Goal: Task Accomplishment & Management: Use online tool/utility

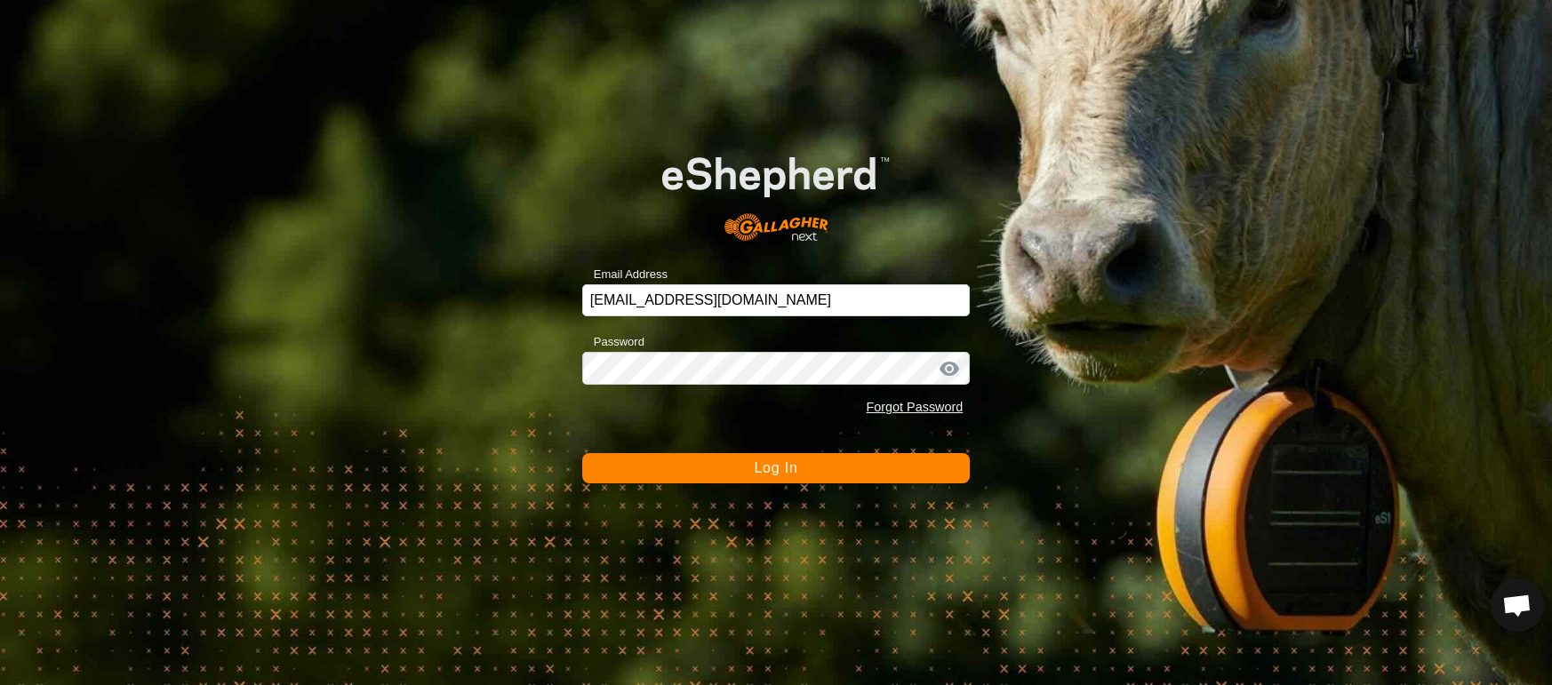
click at [756, 469] on span "Log In" at bounding box center [776, 467] width 44 height 15
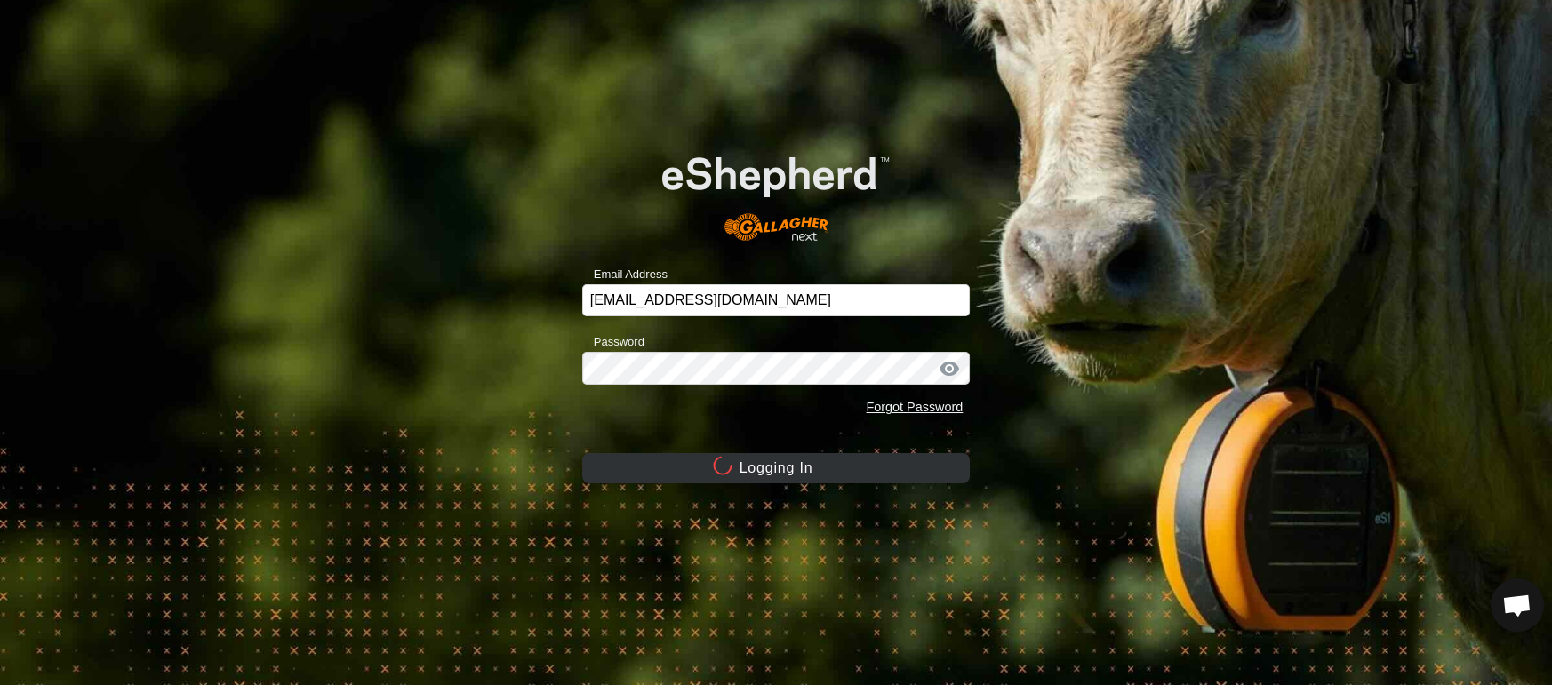
click at [756, 469] on button "Logging In" at bounding box center [776, 468] width 388 height 30
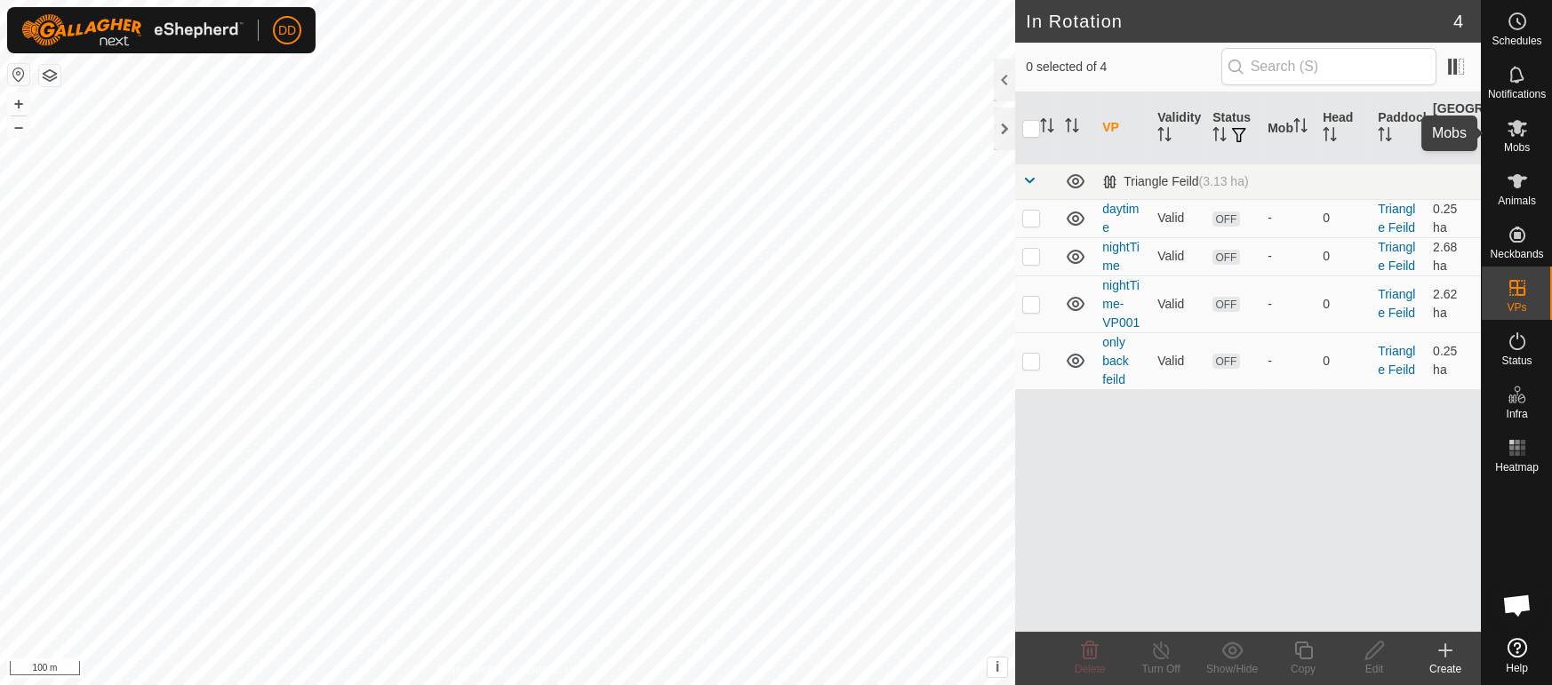
click at [1519, 134] on icon at bounding box center [1517, 127] width 21 height 21
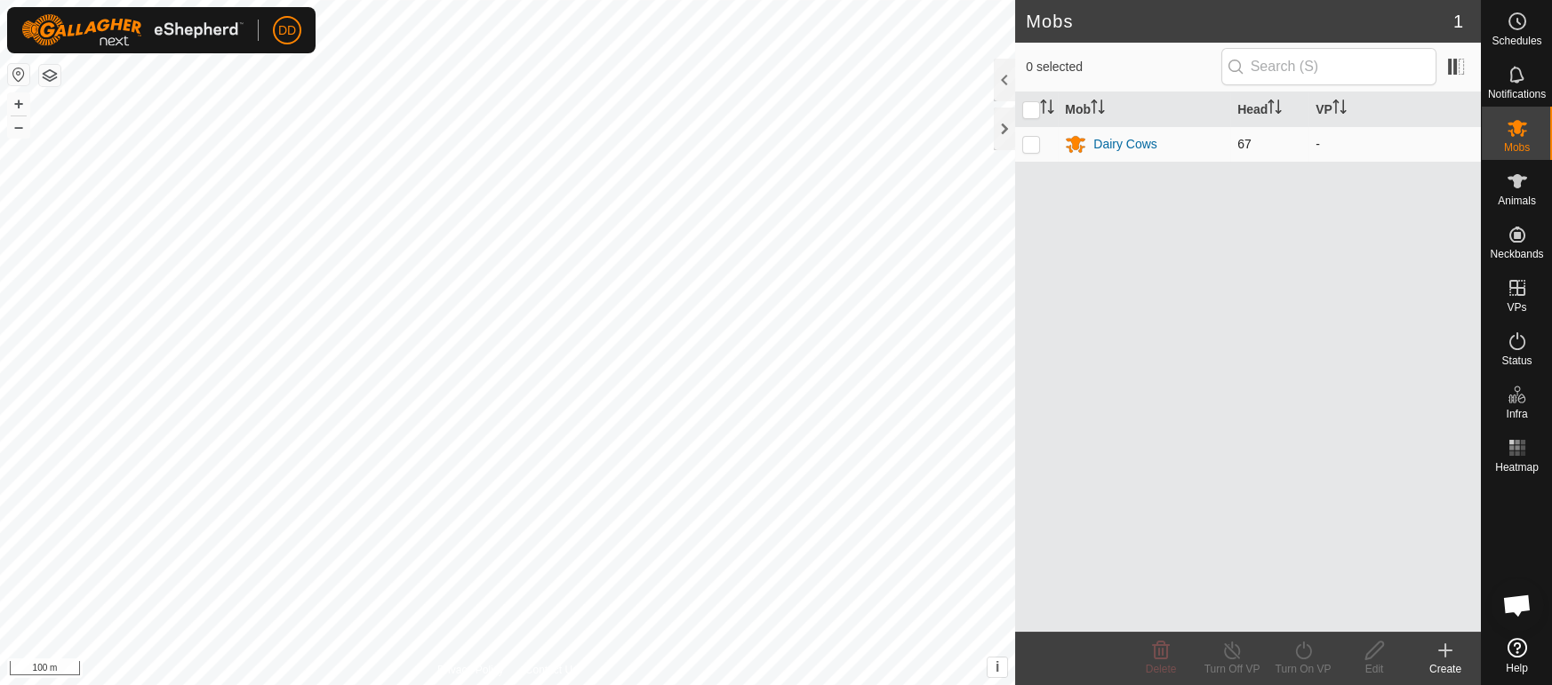
click at [1029, 142] on p-checkbox at bounding box center [1031, 144] width 18 height 14
checkbox input "true"
click at [1301, 649] on icon at bounding box center [1303, 650] width 22 height 21
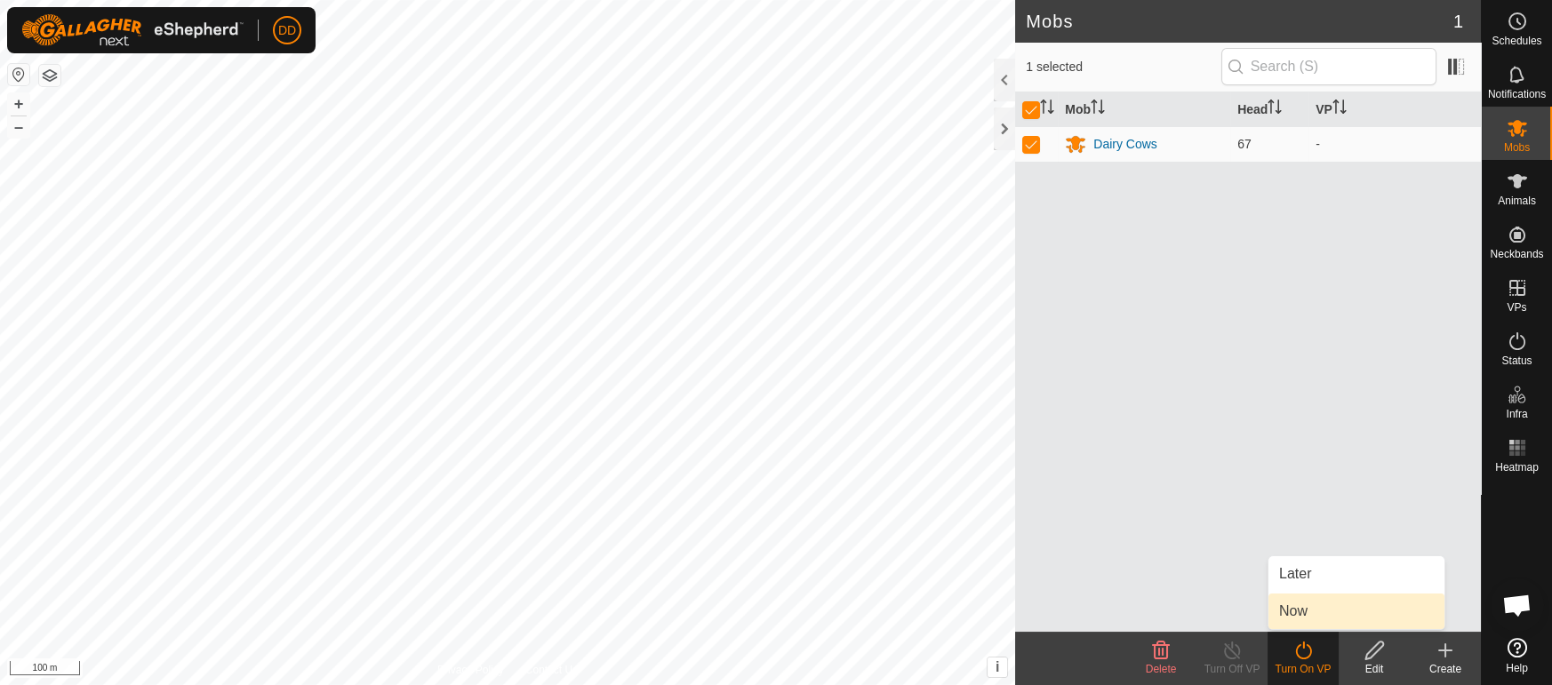
click at [1275, 605] on link "Now" at bounding box center [1356, 612] width 176 height 36
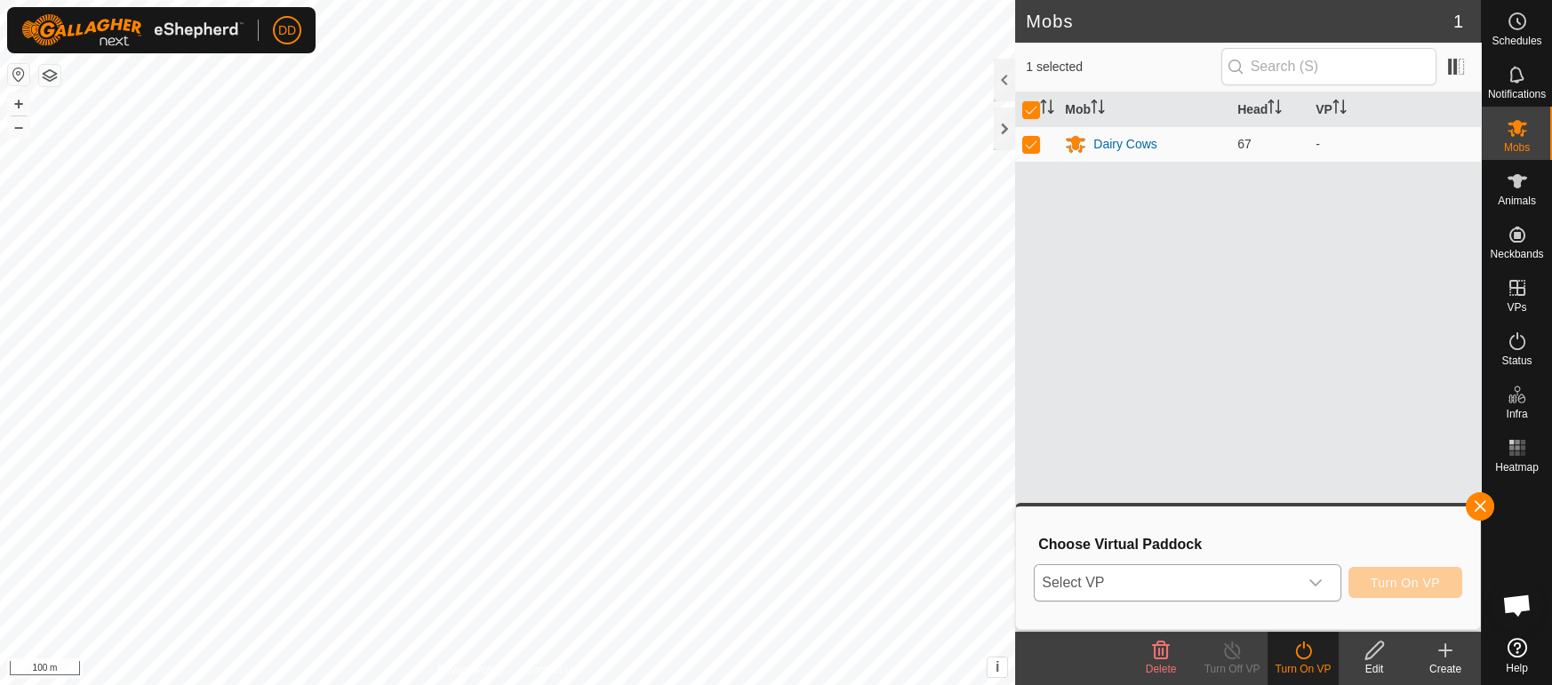
click at [1165, 584] on span "Select VP" at bounding box center [1166, 583] width 262 height 36
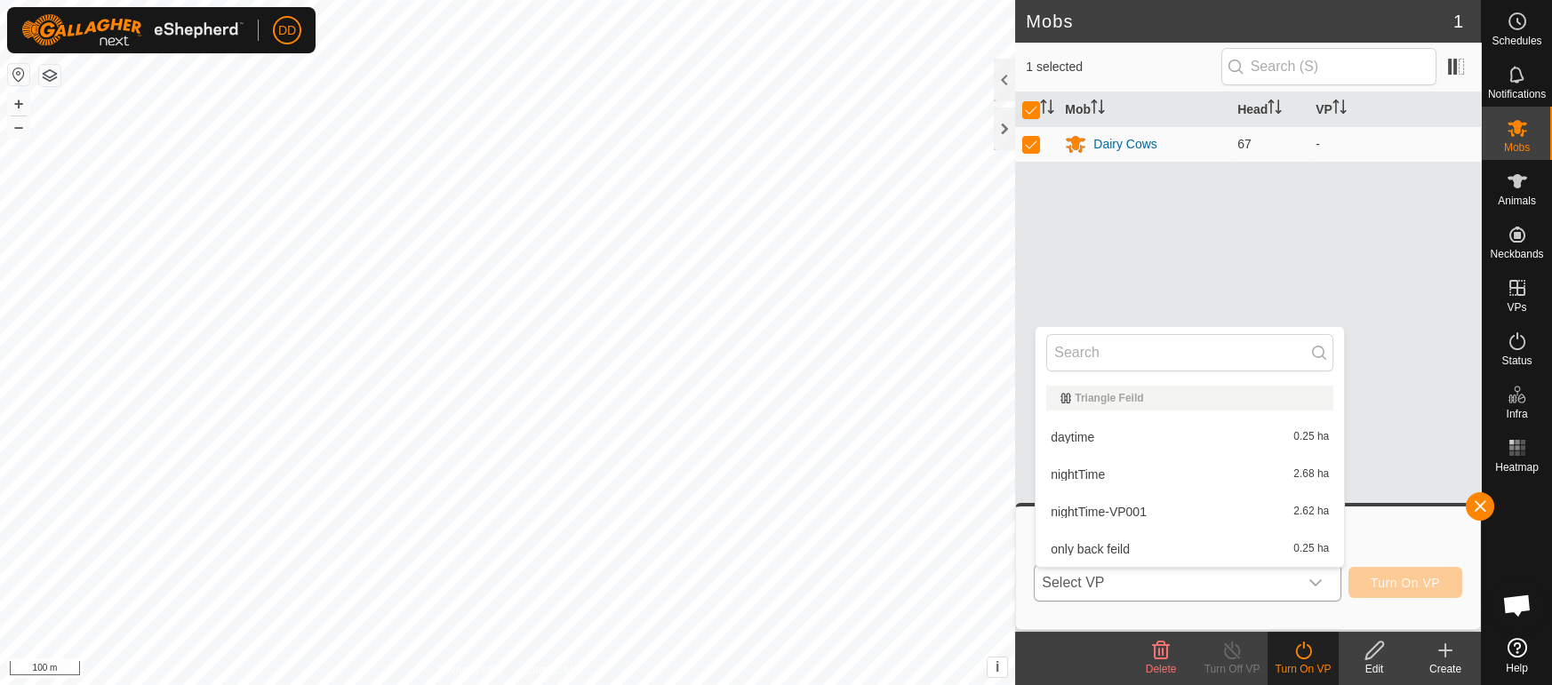
click at [1055, 429] on li "daytime 0.25 ha" at bounding box center [1189, 438] width 308 height 36
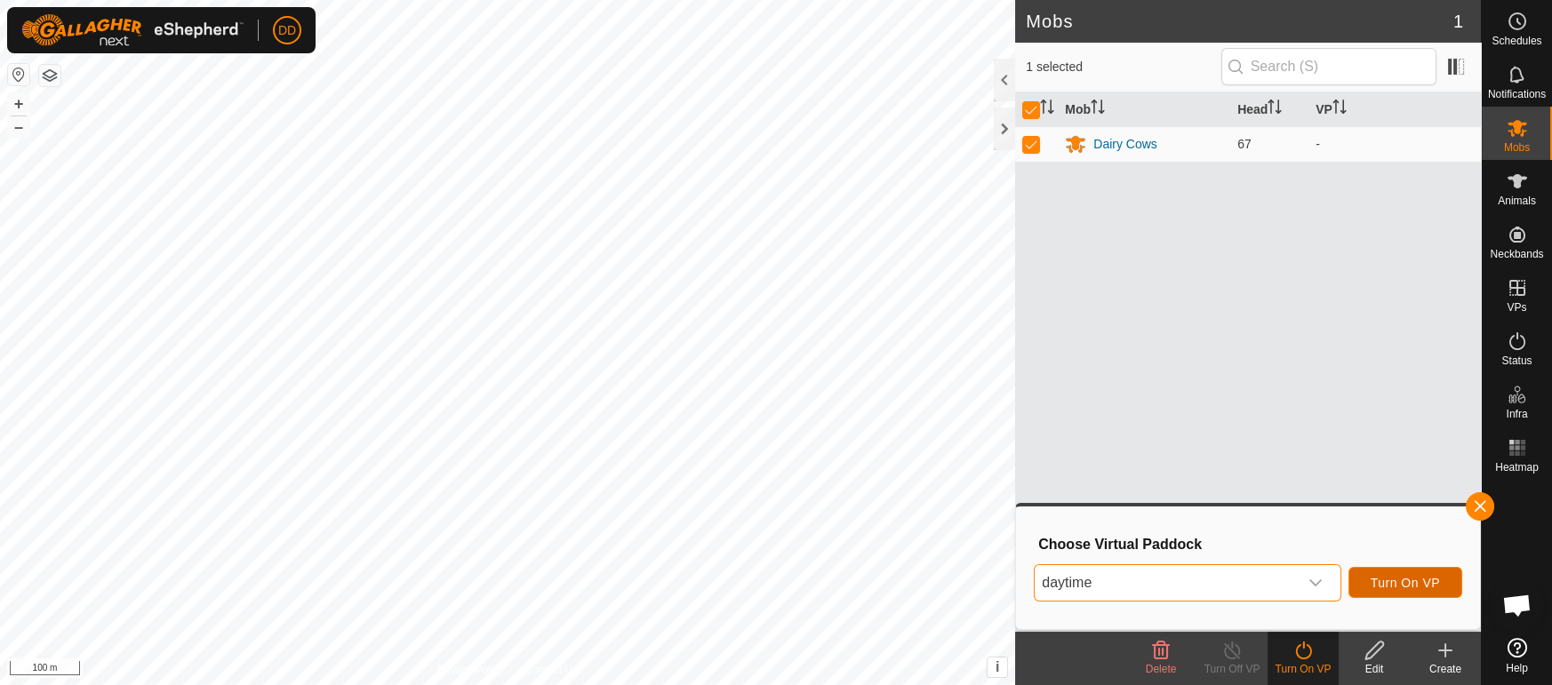
click at [1427, 586] on span "Turn On VP" at bounding box center [1405, 583] width 69 height 14
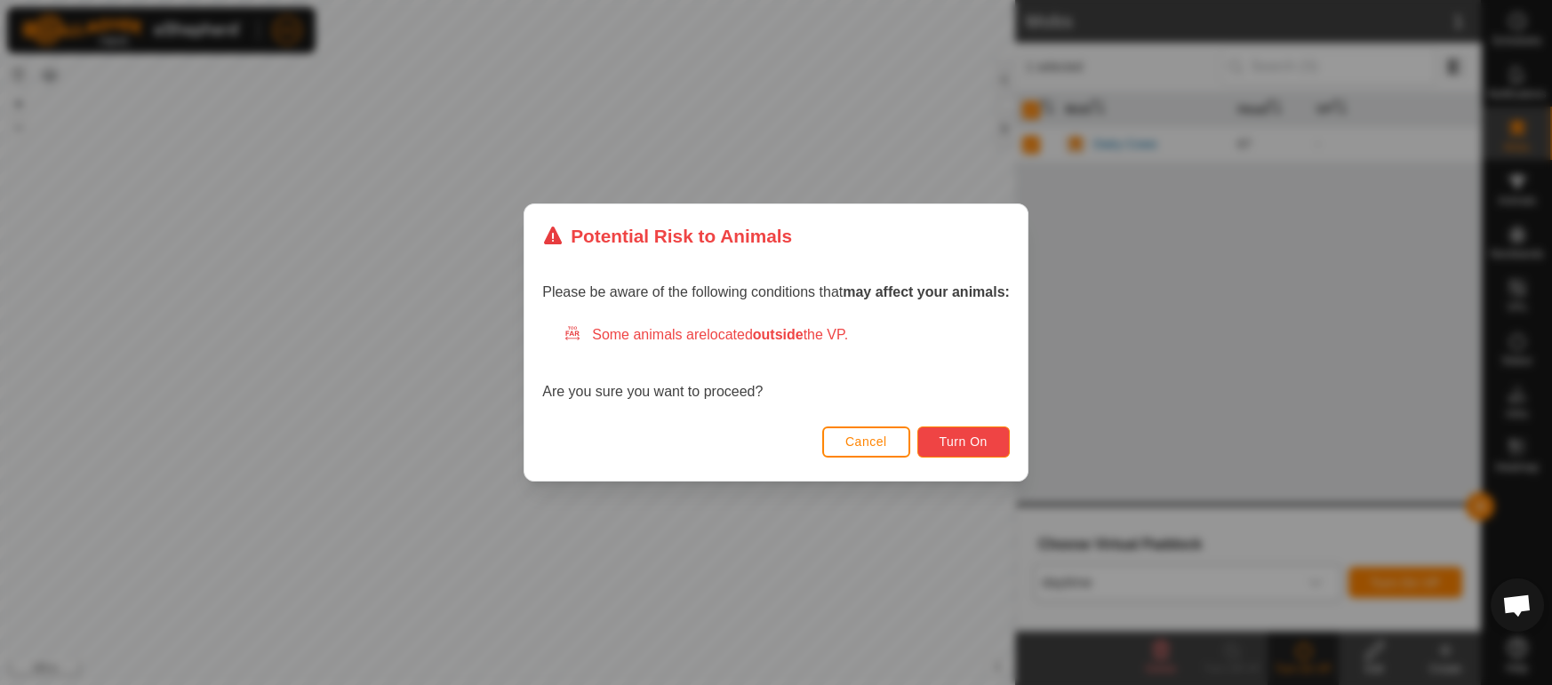
click at [975, 454] on button "Turn On" at bounding box center [963, 442] width 92 height 31
